Goal: Information Seeking & Learning: Learn about a topic

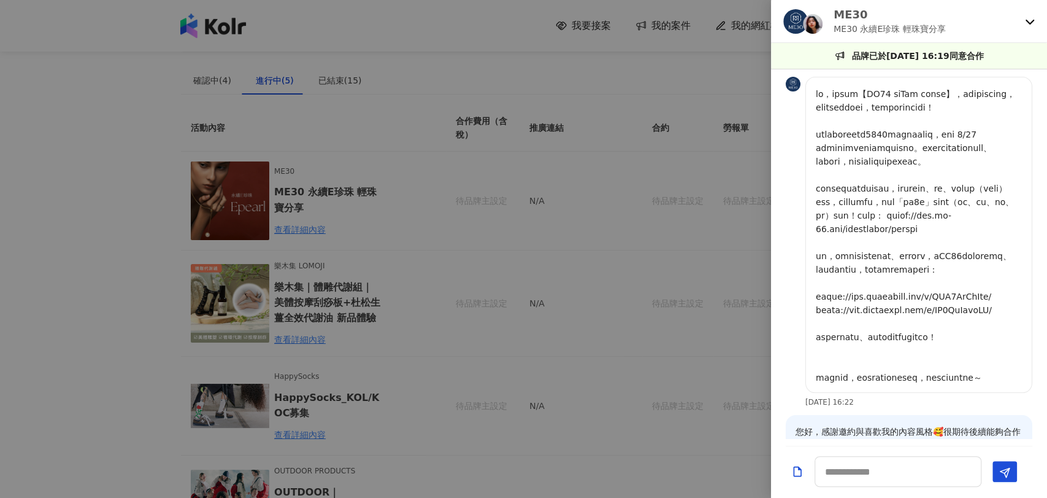
scroll to position [744, 0]
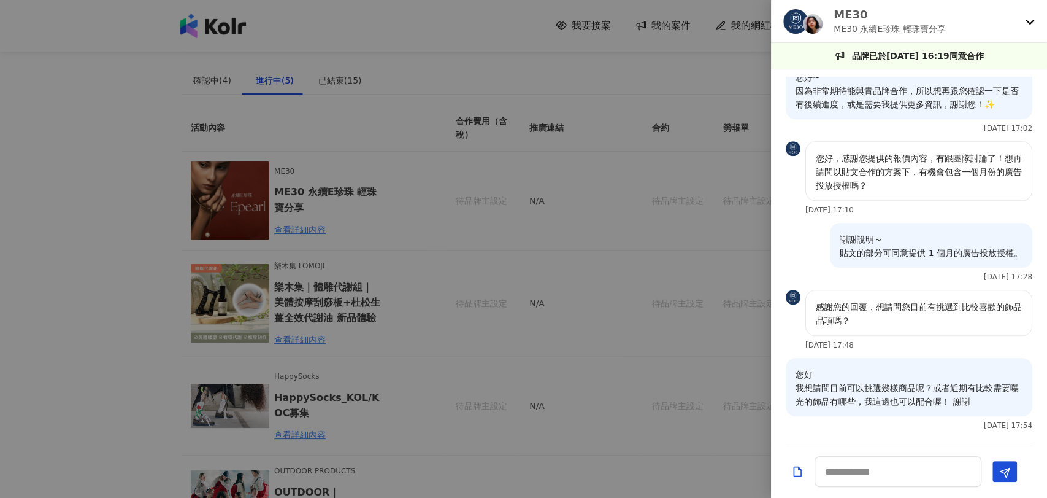
click at [126, 169] on div at bounding box center [523, 249] width 1047 height 498
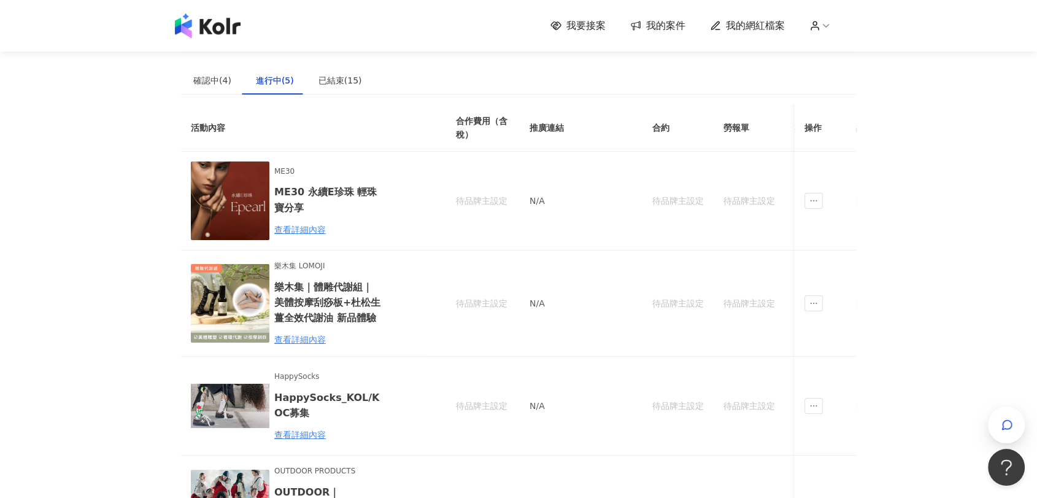
click at [196, 33] on img at bounding box center [208, 25] width 66 height 25
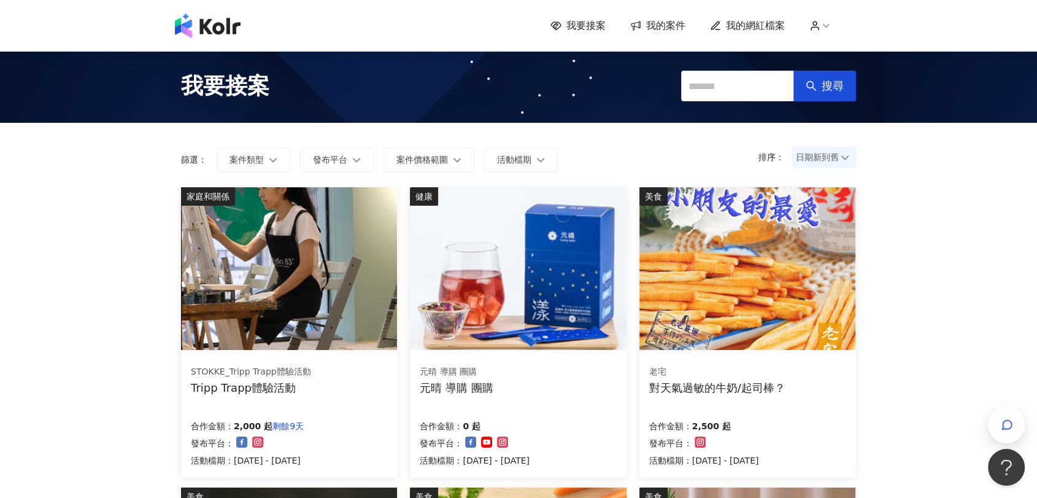
click at [670, 30] on span "我的案件" at bounding box center [665, 25] width 39 height 13
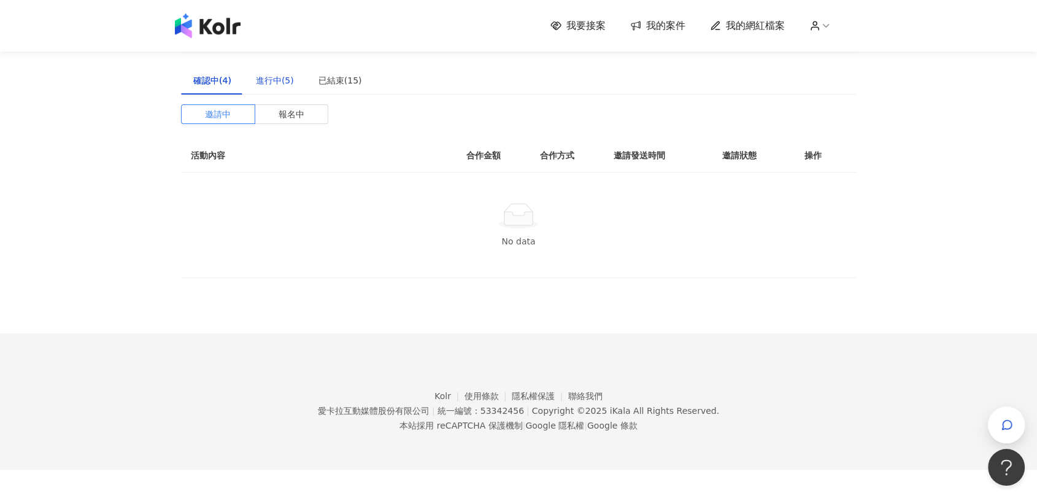
click at [285, 80] on div "進行中(5)" at bounding box center [275, 80] width 38 height 13
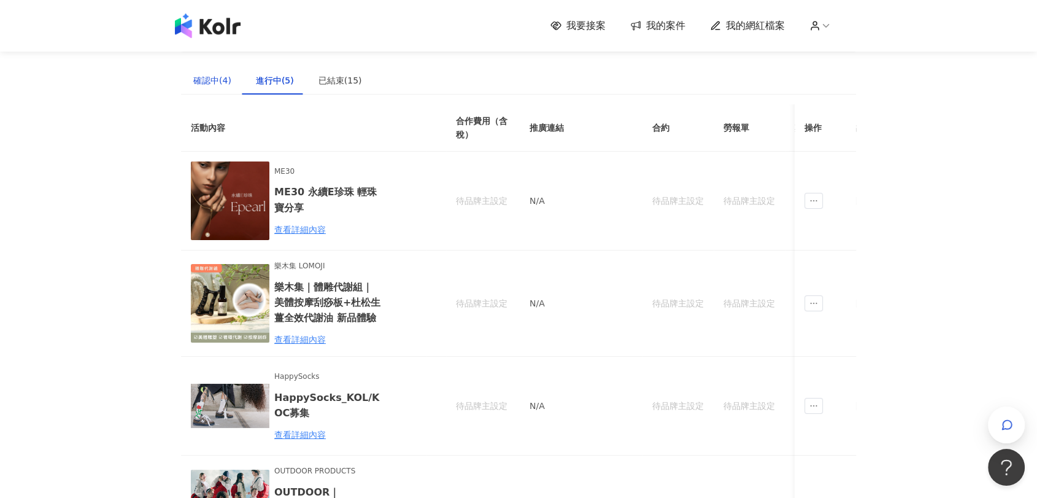
click at [213, 83] on div "確認中(4)" at bounding box center [212, 80] width 38 height 13
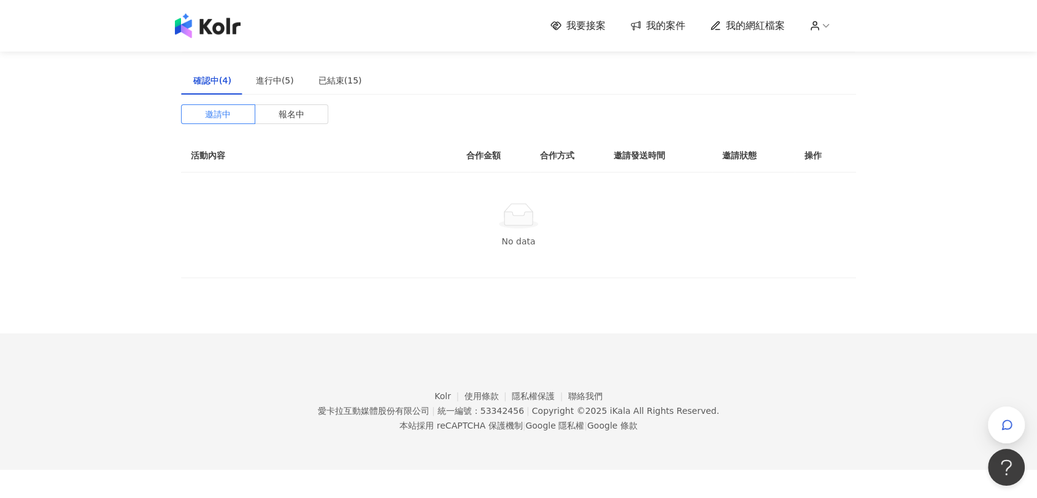
click at [231, 34] on img at bounding box center [208, 25] width 66 height 25
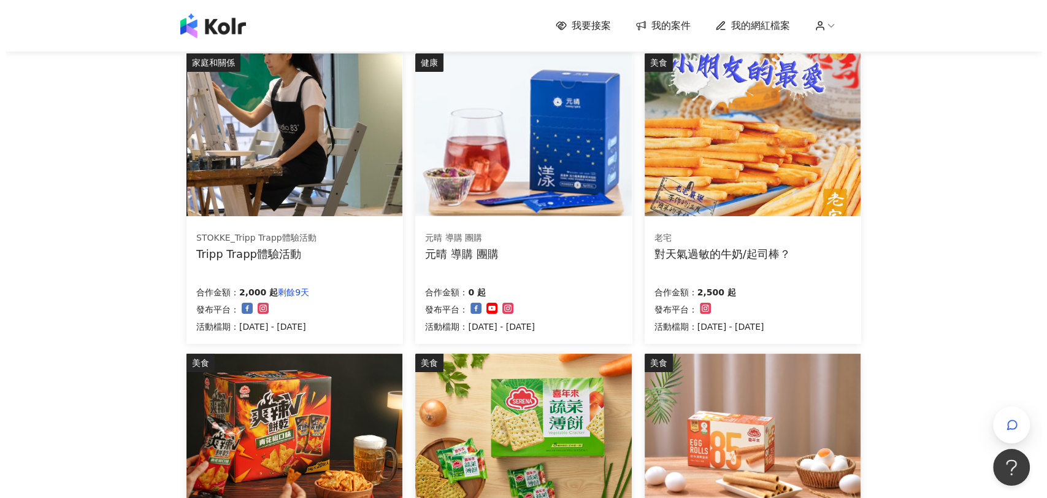
scroll to position [136, 0]
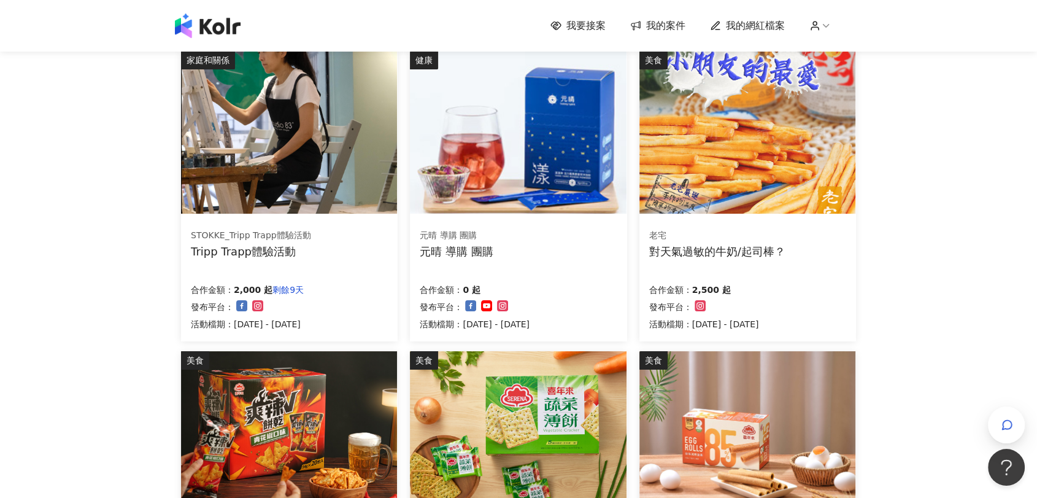
click at [238, 253] on div "Tripp Trapp體驗活動" at bounding box center [251, 251] width 120 height 15
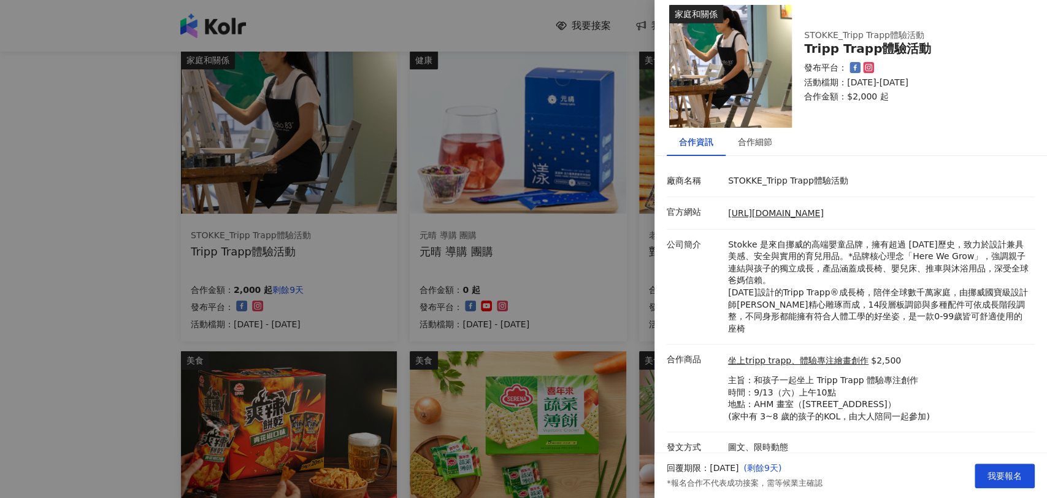
scroll to position [18, 0]
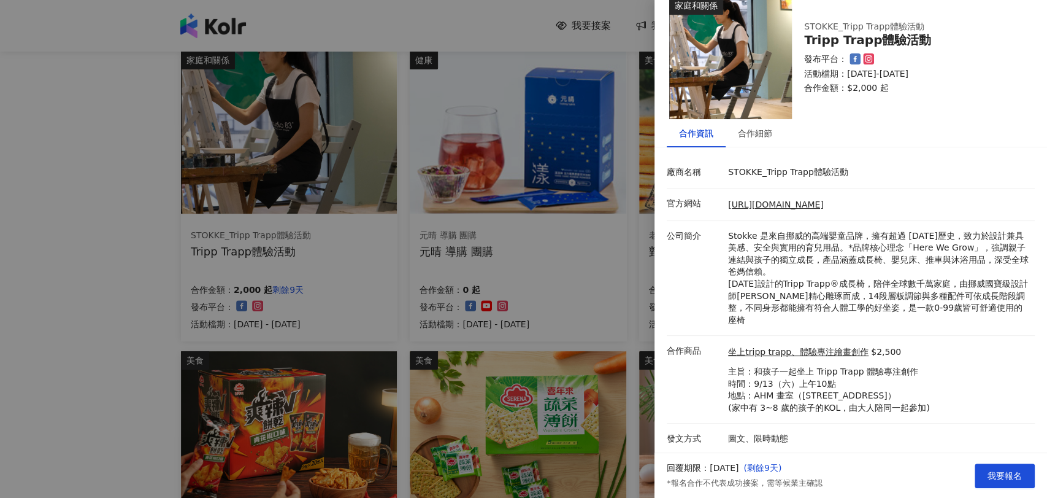
click at [150, 261] on div at bounding box center [523, 249] width 1047 height 498
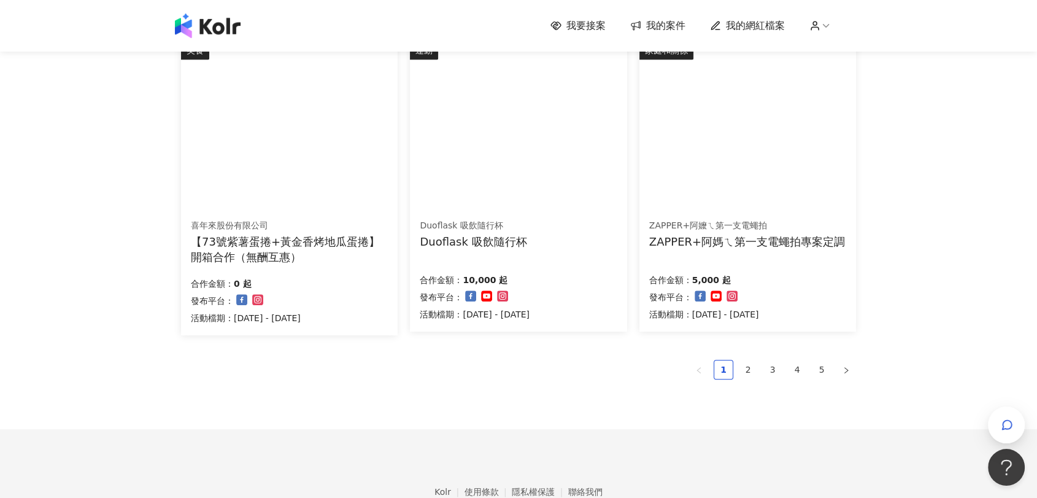
scroll to position [682, 0]
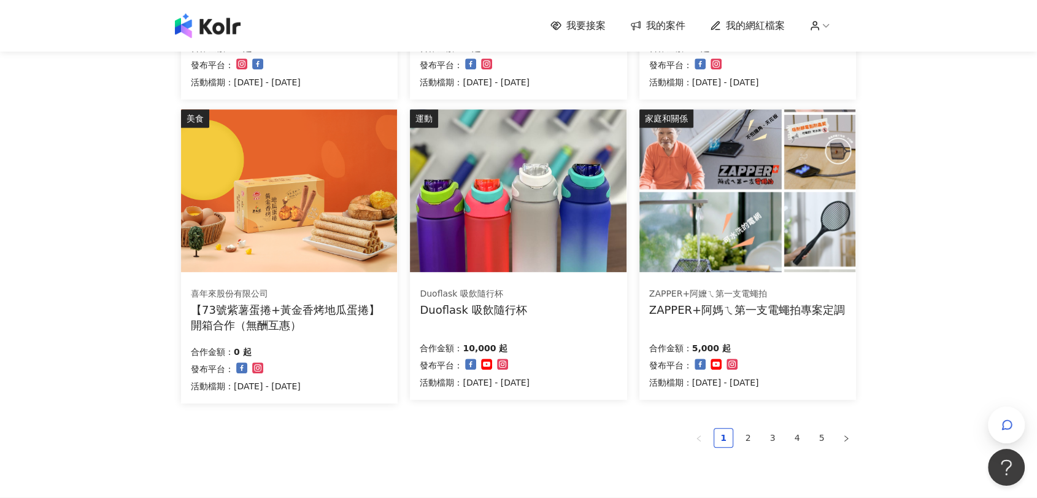
click at [563, 321] on div "Duoflask 吸飲隨行杯 Duoflask 吸飲隨行杯 合作金額： 10,000 起 發布平台： 活動檔期：[DATE] - [DATE]" at bounding box center [518, 338] width 217 height 123
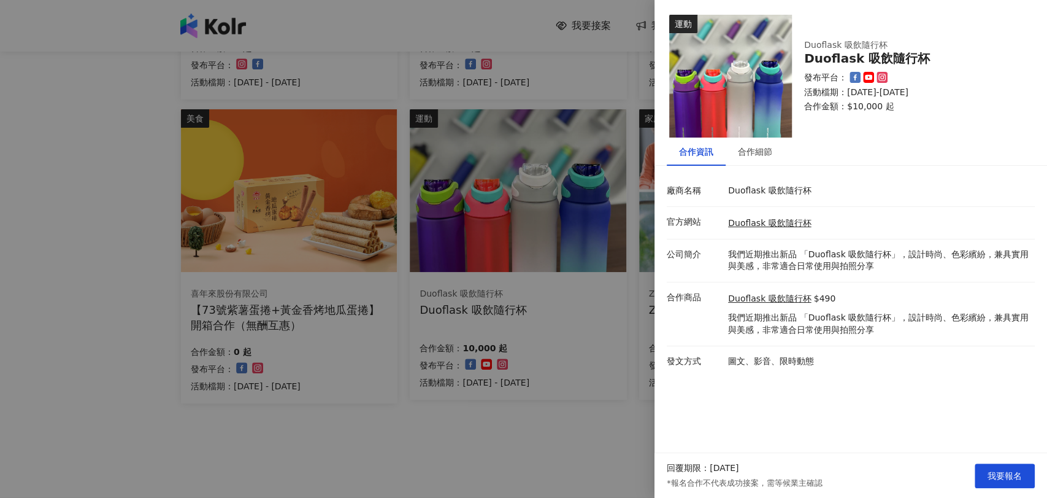
click at [550, 445] on div at bounding box center [523, 249] width 1047 height 498
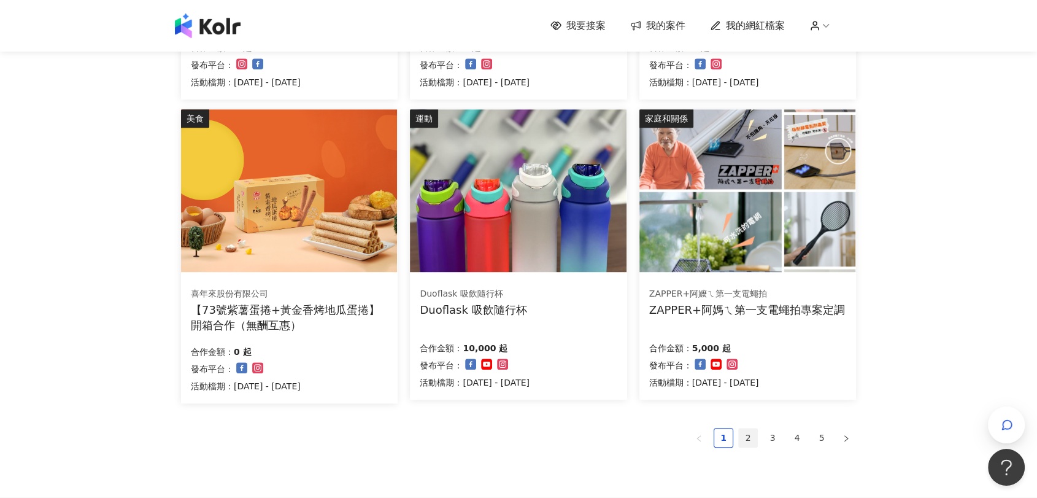
click at [753, 435] on link "2" at bounding box center [748, 437] width 18 height 18
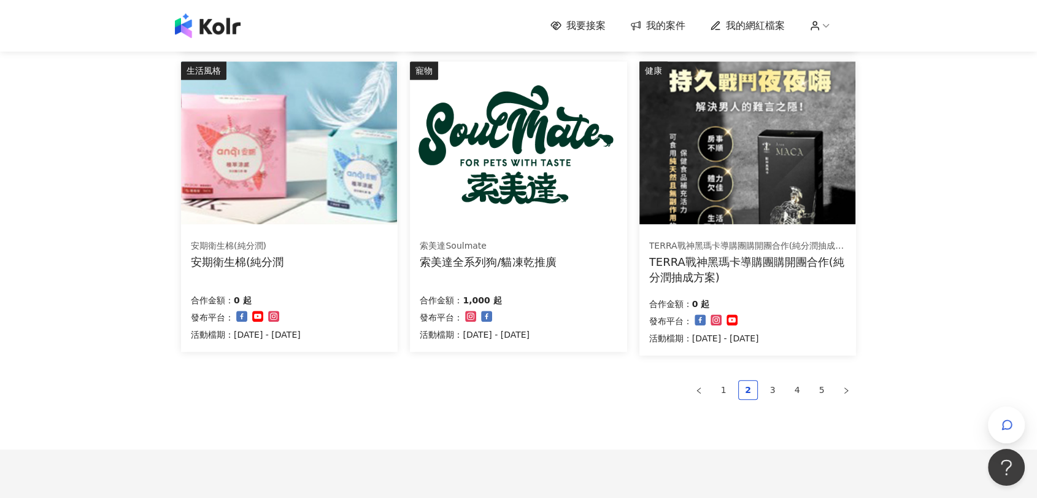
scroll to position [750, 0]
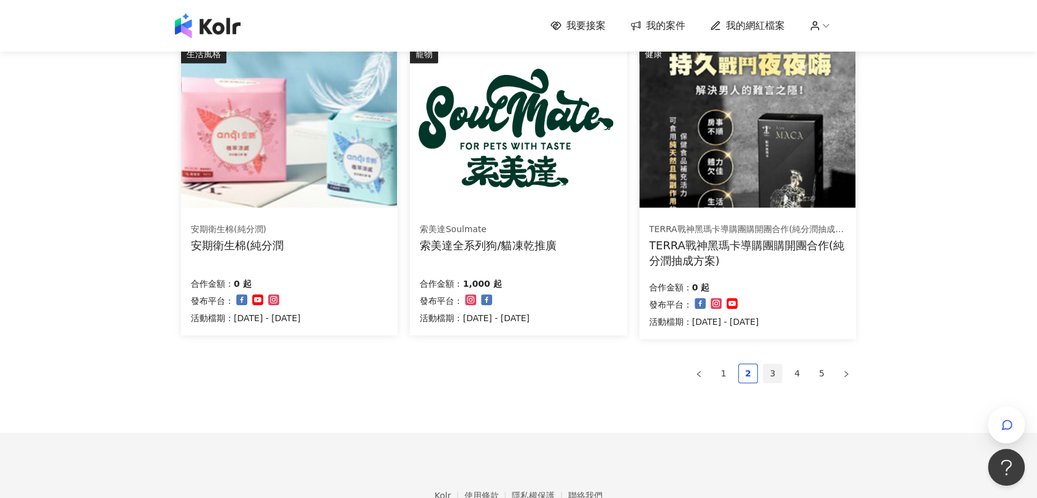
click at [770, 369] on link "3" at bounding box center [772, 373] width 18 height 18
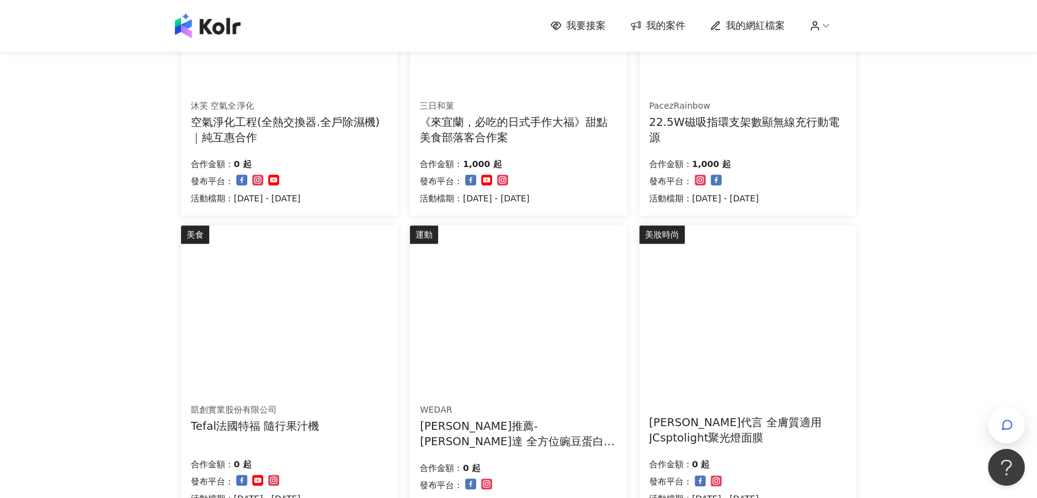
scroll to position [682, 0]
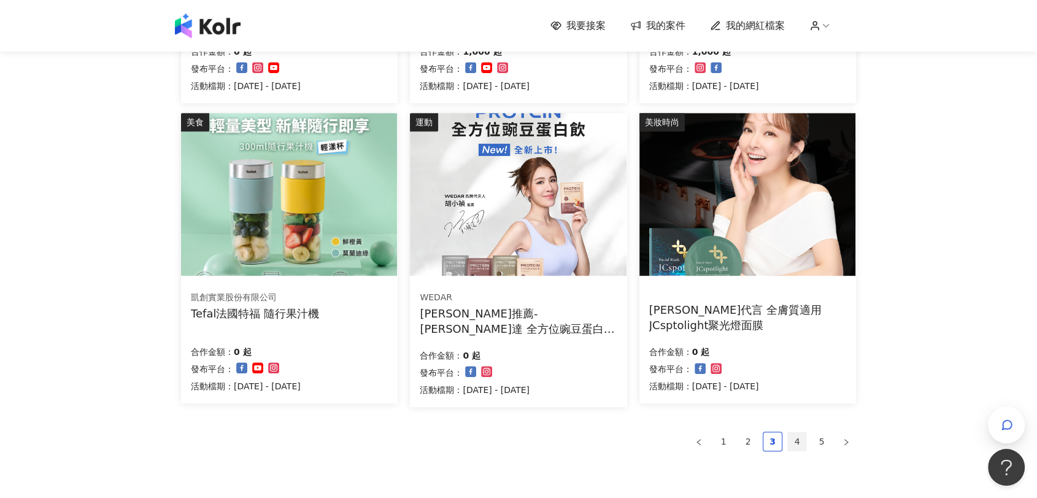
click at [802, 439] on link "4" at bounding box center [797, 441] width 18 height 18
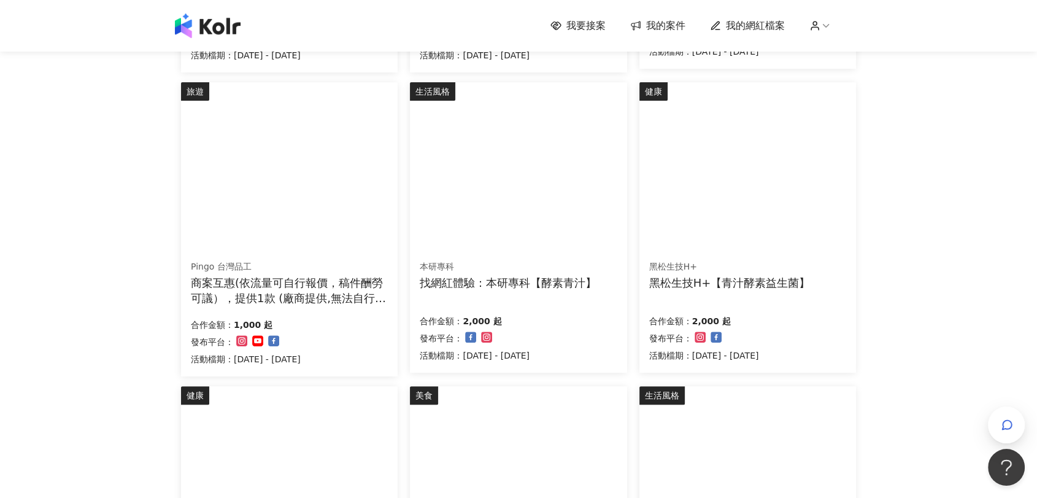
scroll to position [818, 0]
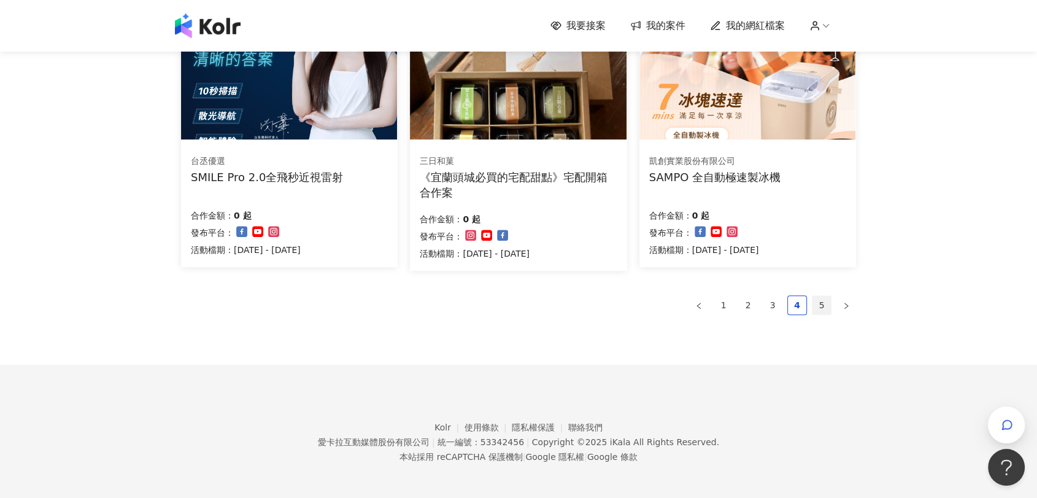
click at [823, 303] on link "5" at bounding box center [821, 305] width 18 height 18
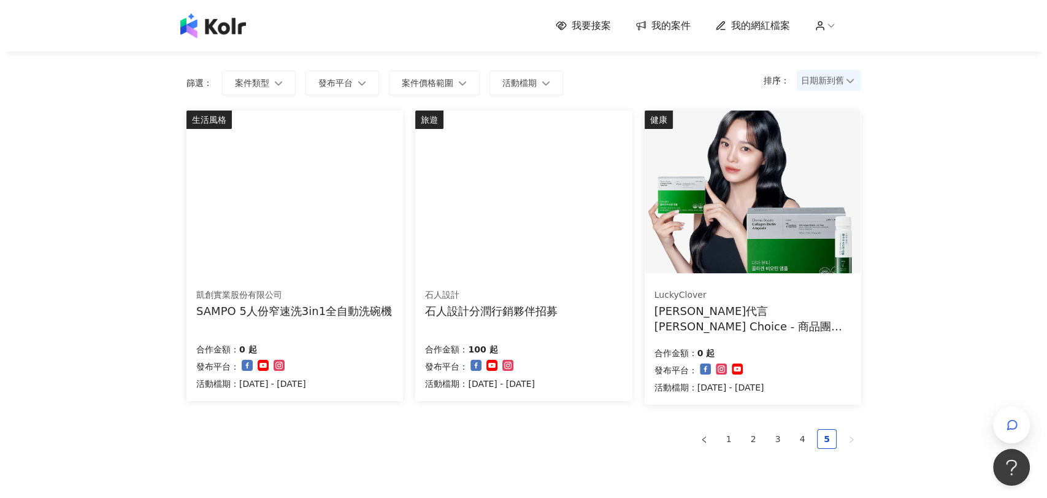
scroll to position [0, 0]
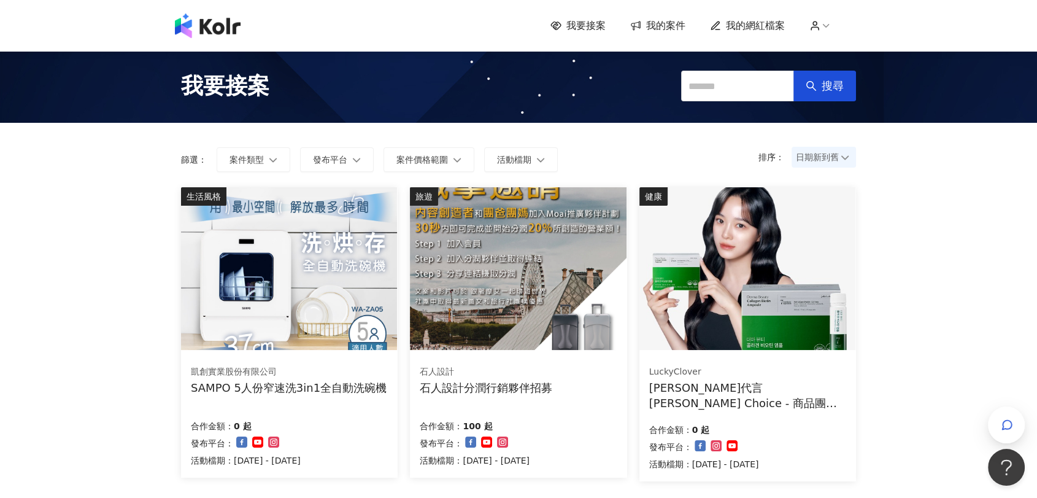
click at [667, 26] on span "我的案件" at bounding box center [665, 25] width 39 height 13
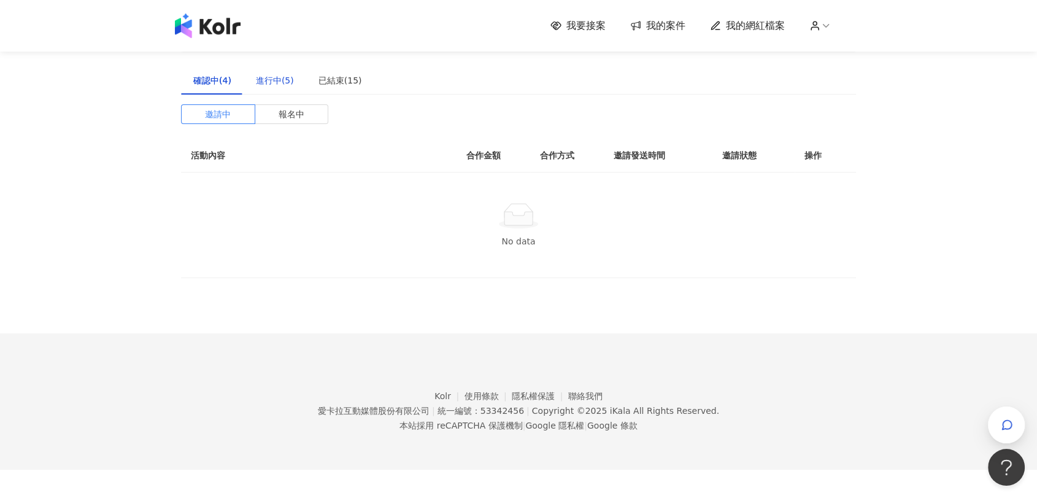
click at [279, 83] on div "進行中(5)" at bounding box center [275, 80] width 38 height 13
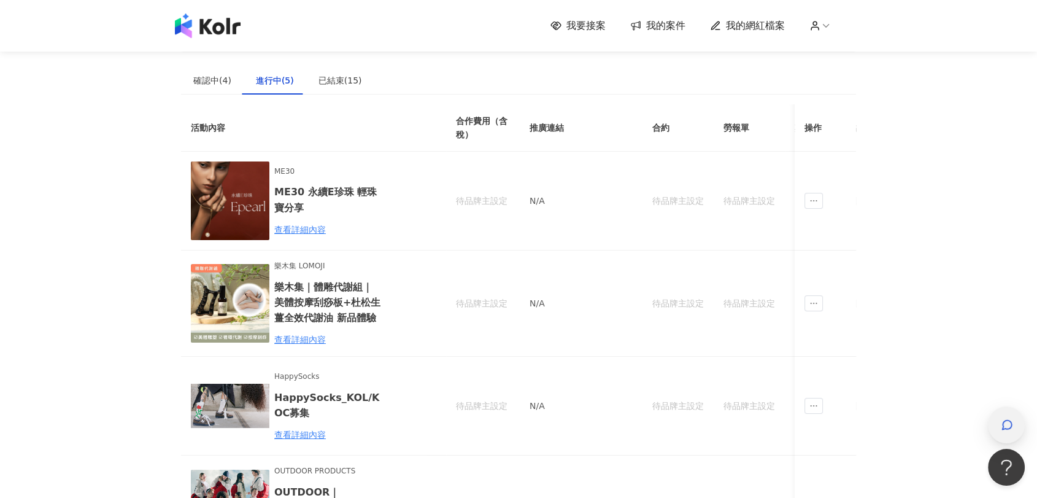
click at [1012, 422] on icon "button" at bounding box center [1007, 424] width 12 height 12
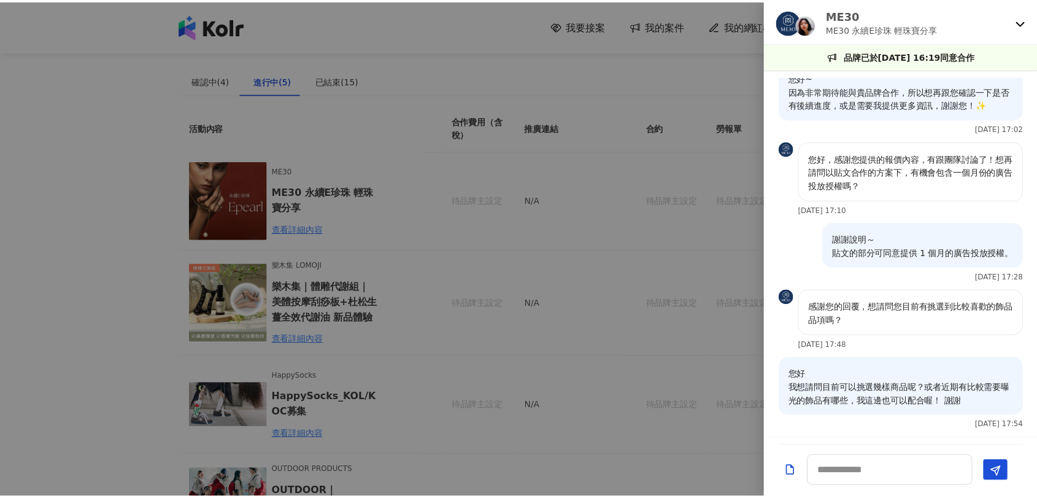
scroll to position [744, 0]
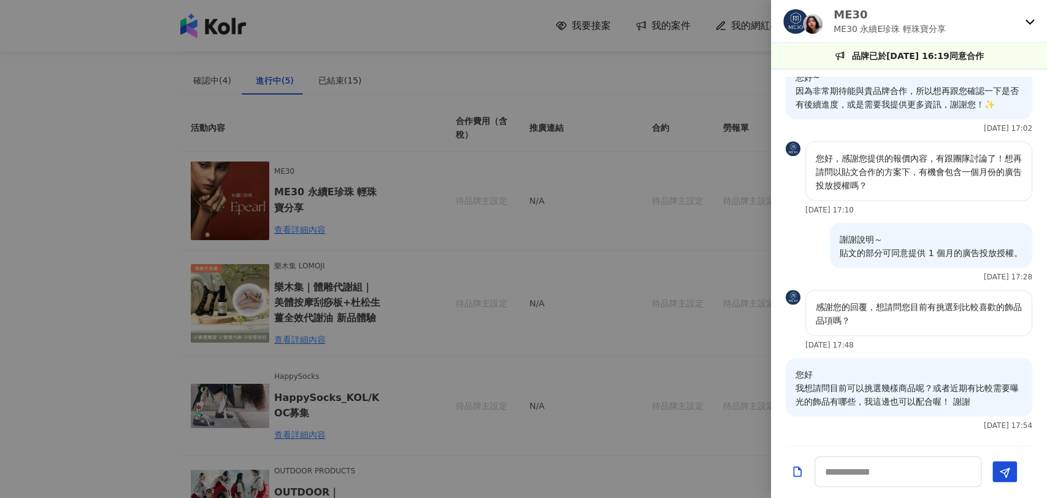
click at [62, 256] on div at bounding box center [523, 249] width 1047 height 498
